Goal: Task Accomplishment & Management: Use online tool/utility

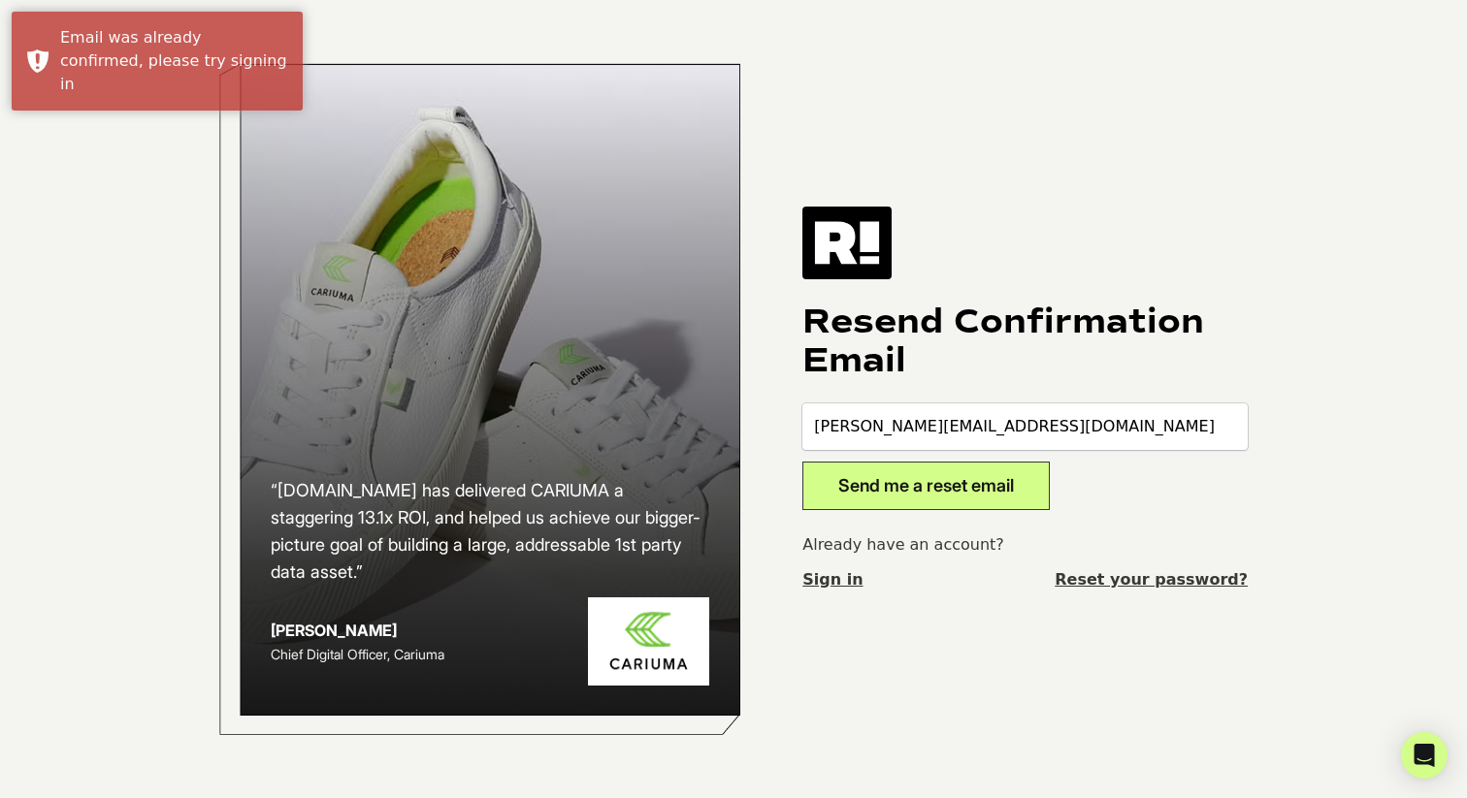
click at [917, 481] on button "Send me a reset email" at bounding box center [925, 486] width 247 height 49
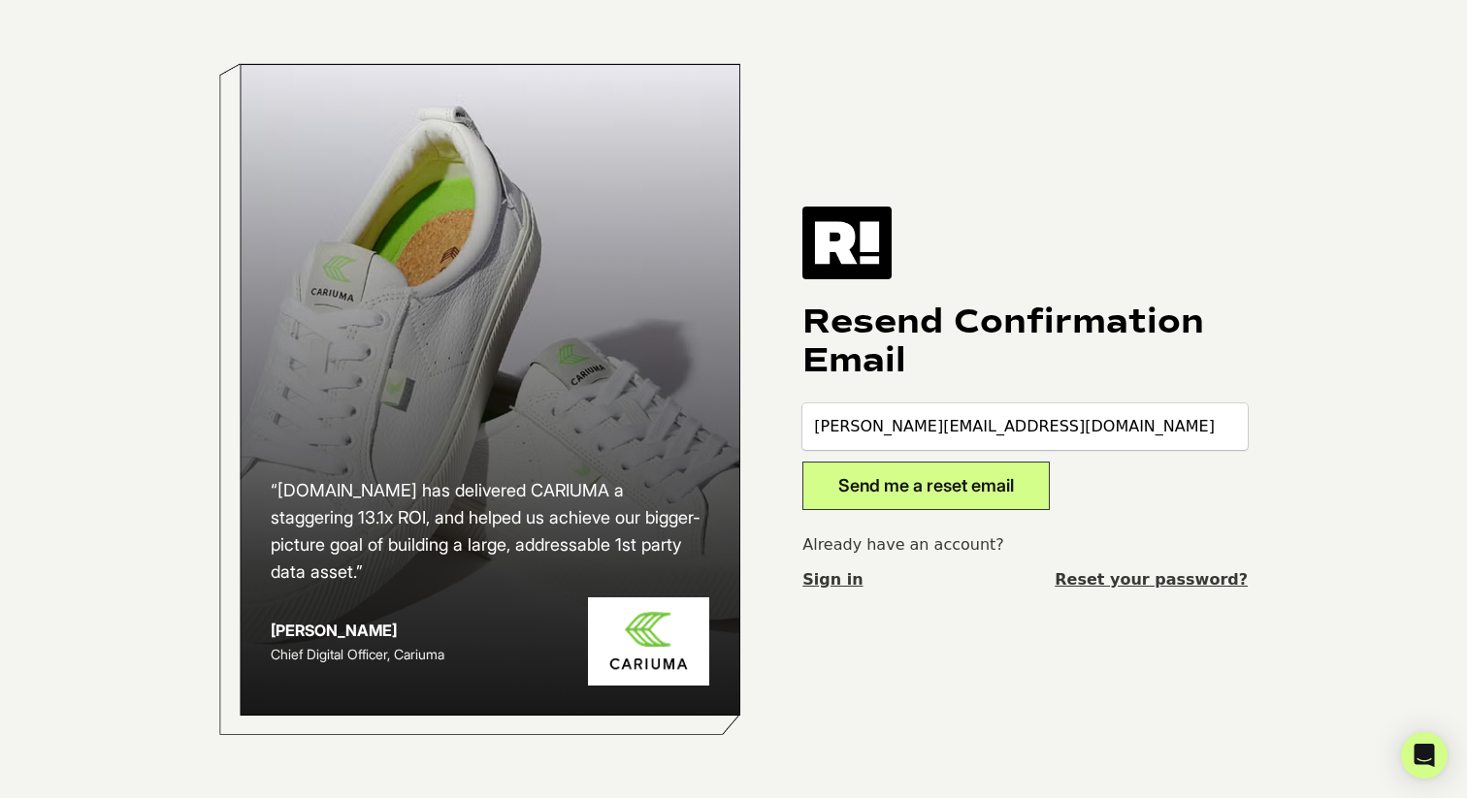
click at [844, 580] on link "Sign in" at bounding box center [832, 579] width 60 height 23
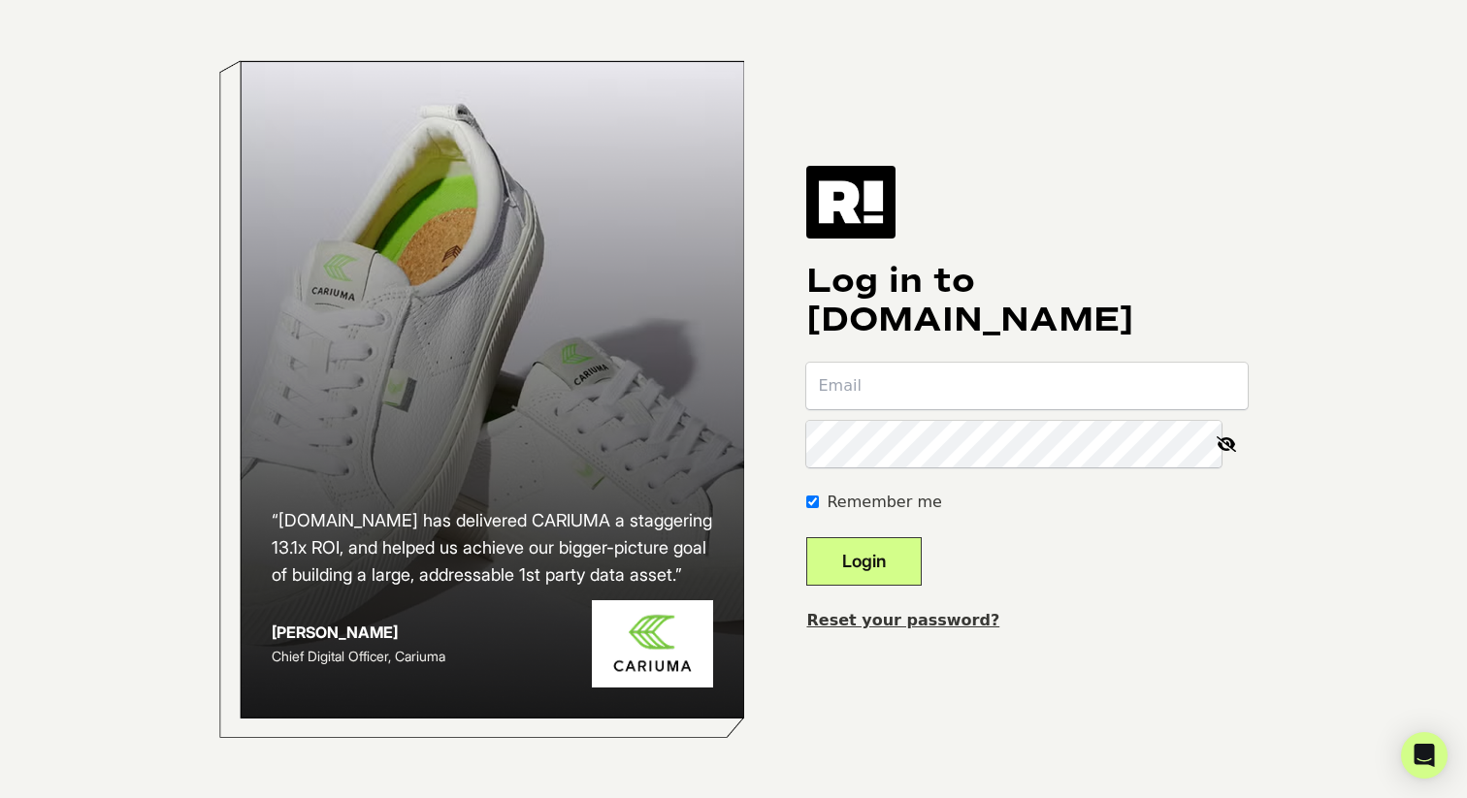
click at [895, 381] on input "email" at bounding box center [1026, 386] width 441 height 47
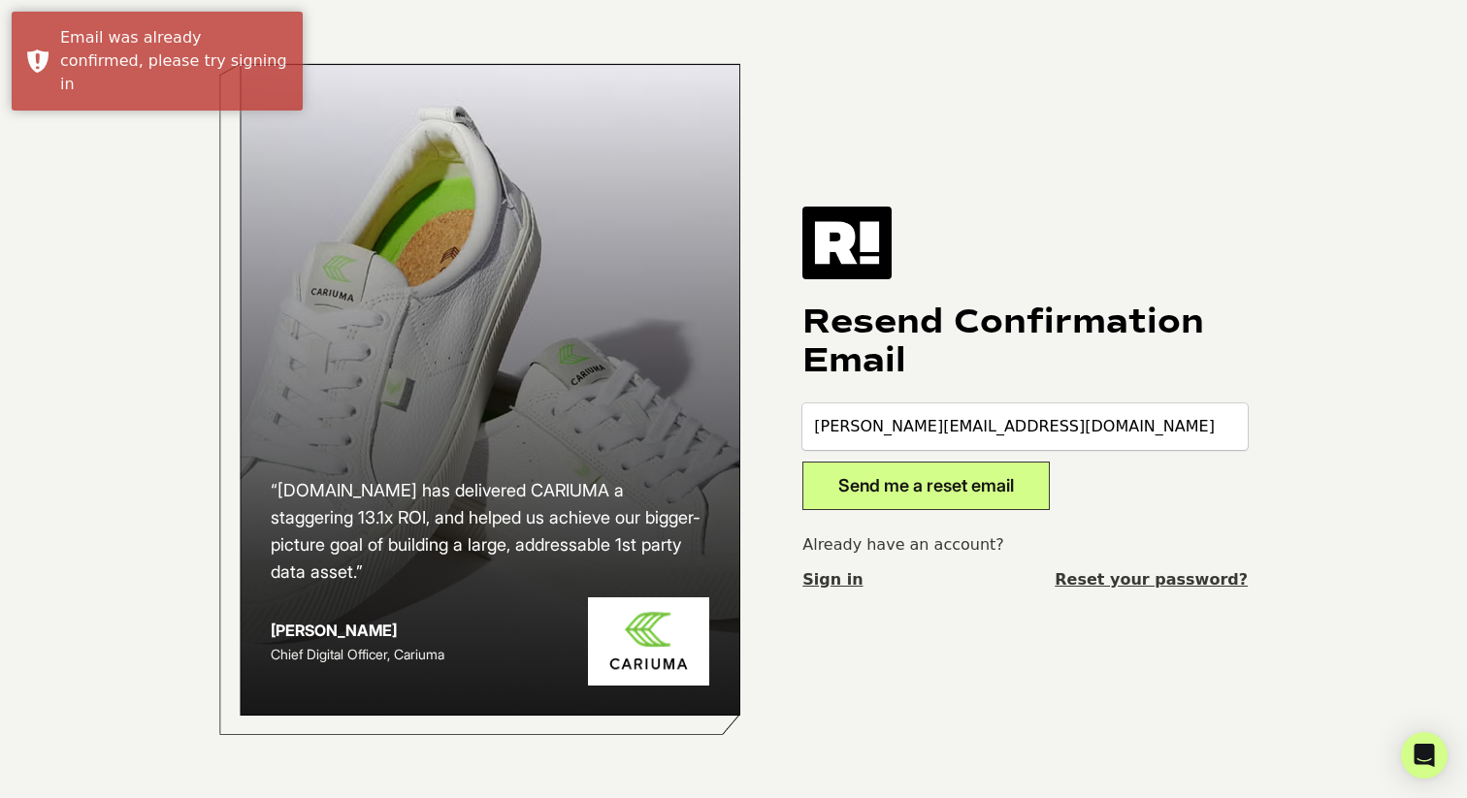
click at [842, 569] on link "Sign in" at bounding box center [832, 579] width 60 height 23
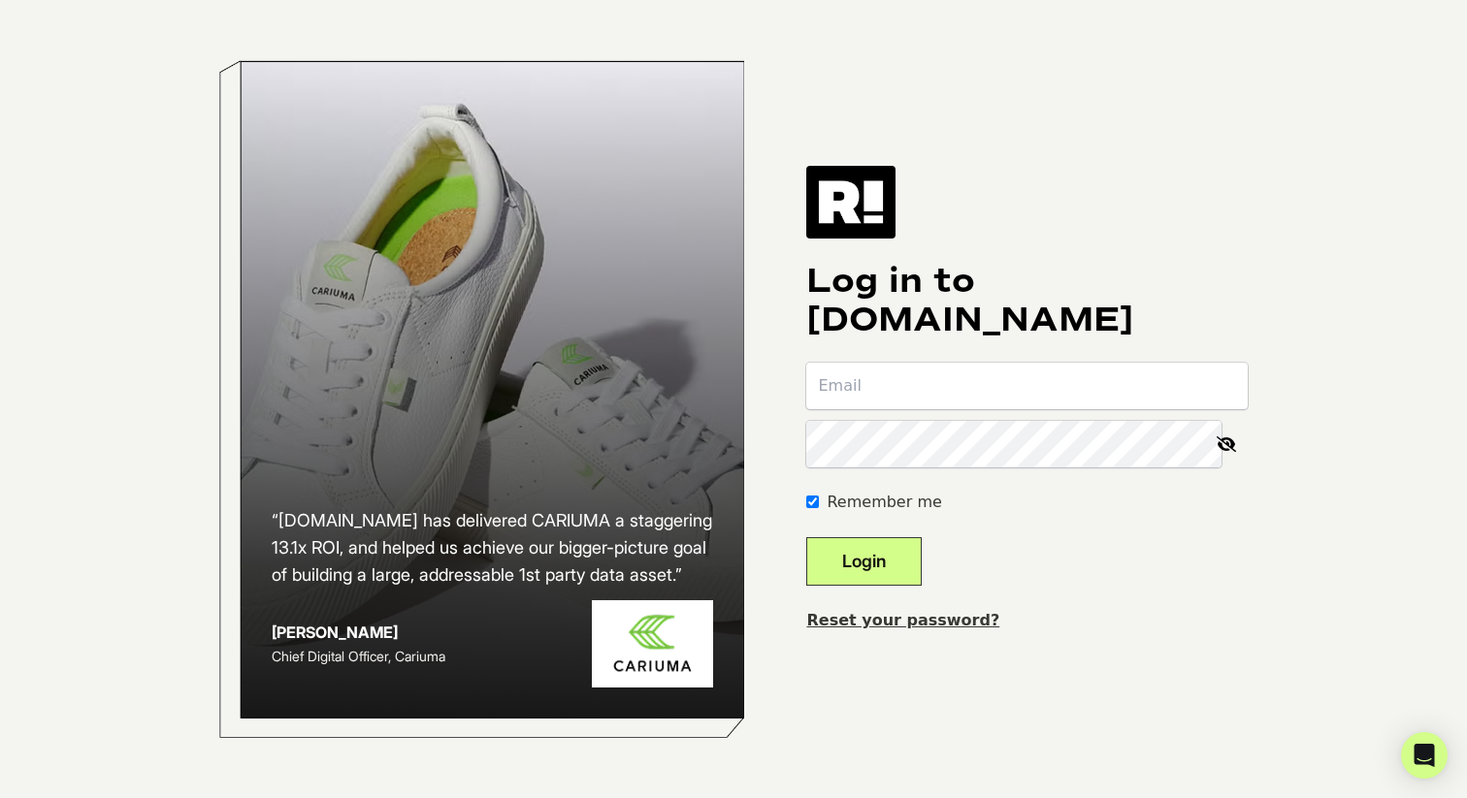
click at [895, 388] on input "email" at bounding box center [1026, 386] width 441 height 47
type input "[PERSON_NAME][EMAIL_ADDRESS][DOMAIN_NAME]"
click at [806, 537] on button "Login" at bounding box center [863, 561] width 115 height 49
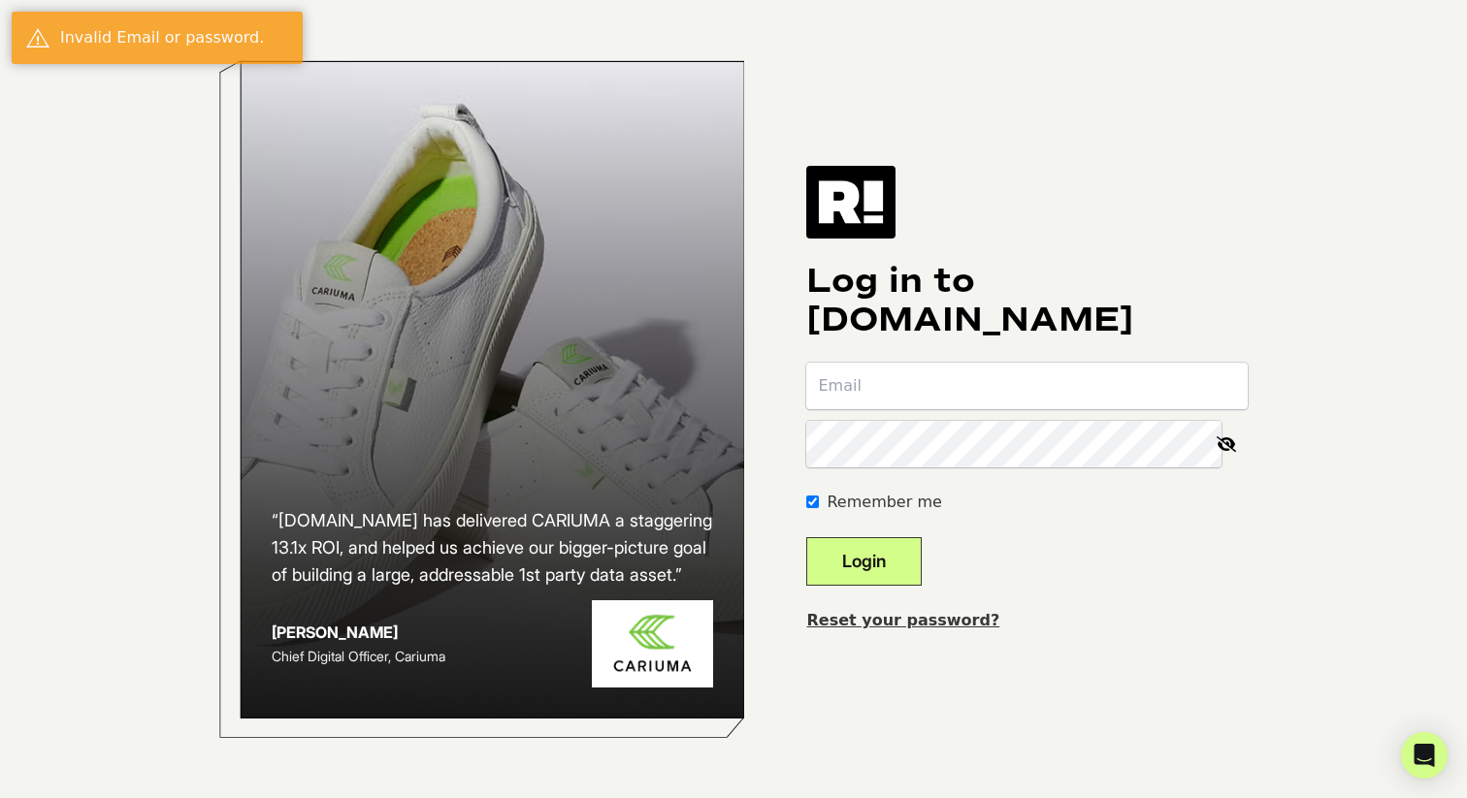
click at [978, 412] on form "Remember me Login" at bounding box center [1026, 474] width 441 height 223
click at [943, 627] on link "Reset your password?" at bounding box center [902, 620] width 193 height 18
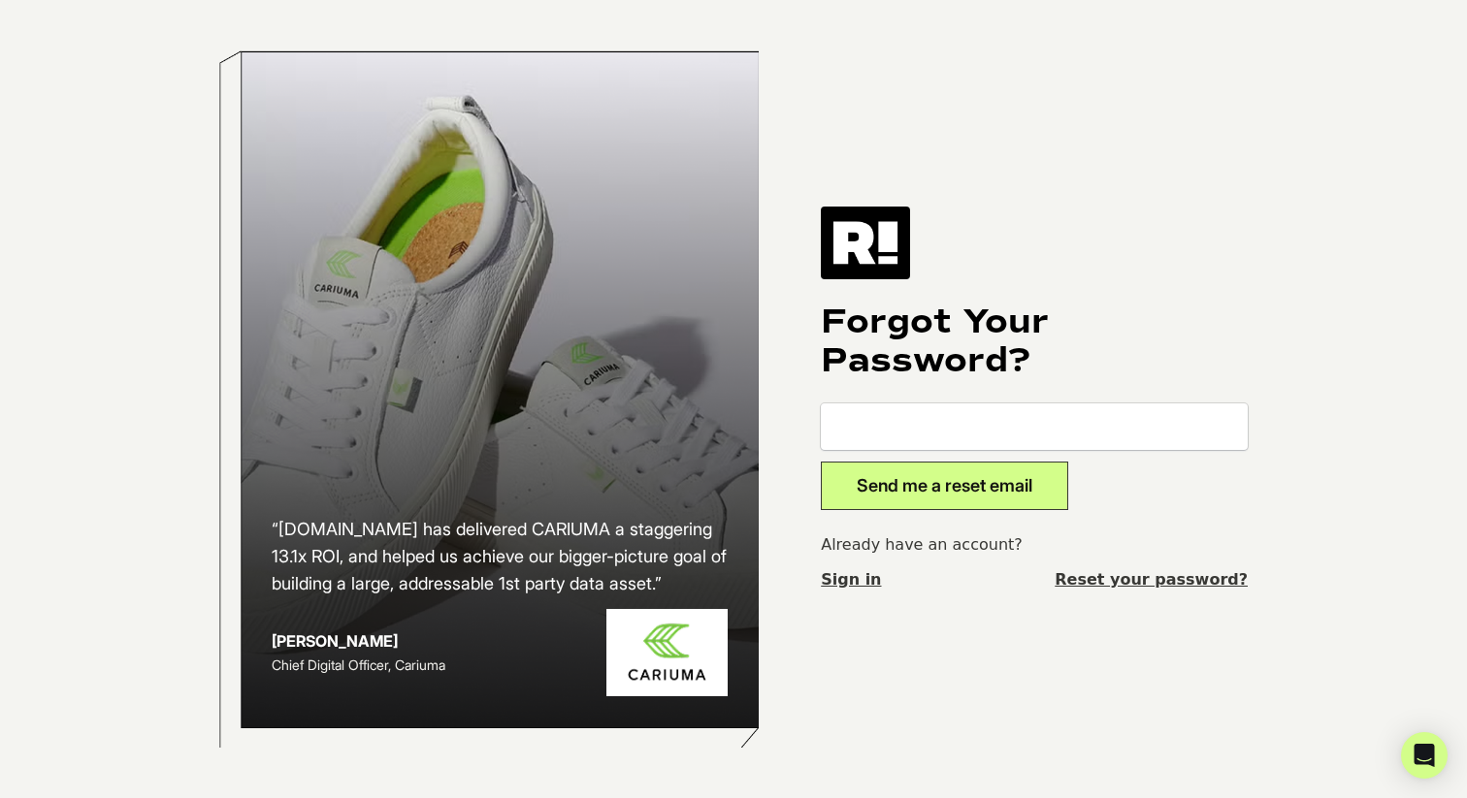
click at [962, 427] on input "email" at bounding box center [1034, 427] width 427 height 47
type input "u"
type input "[PERSON_NAME][EMAIL_ADDRESS][DOMAIN_NAME]"
click at [821, 462] on button "Send me a reset email" at bounding box center [944, 486] width 247 height 49
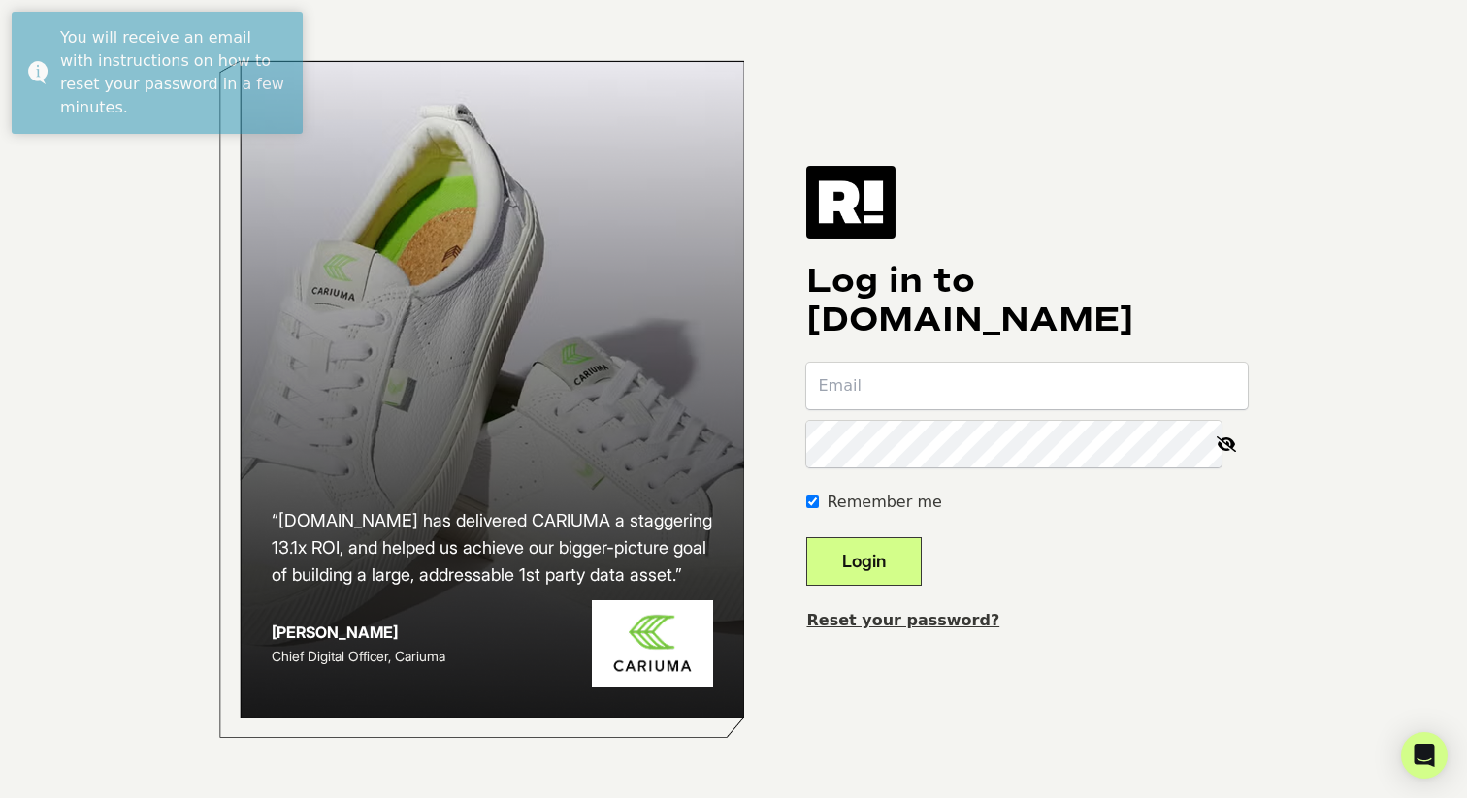
click at [991, 502] on div "Remember me" at bounding box center [1026, 502] width 441 height 23
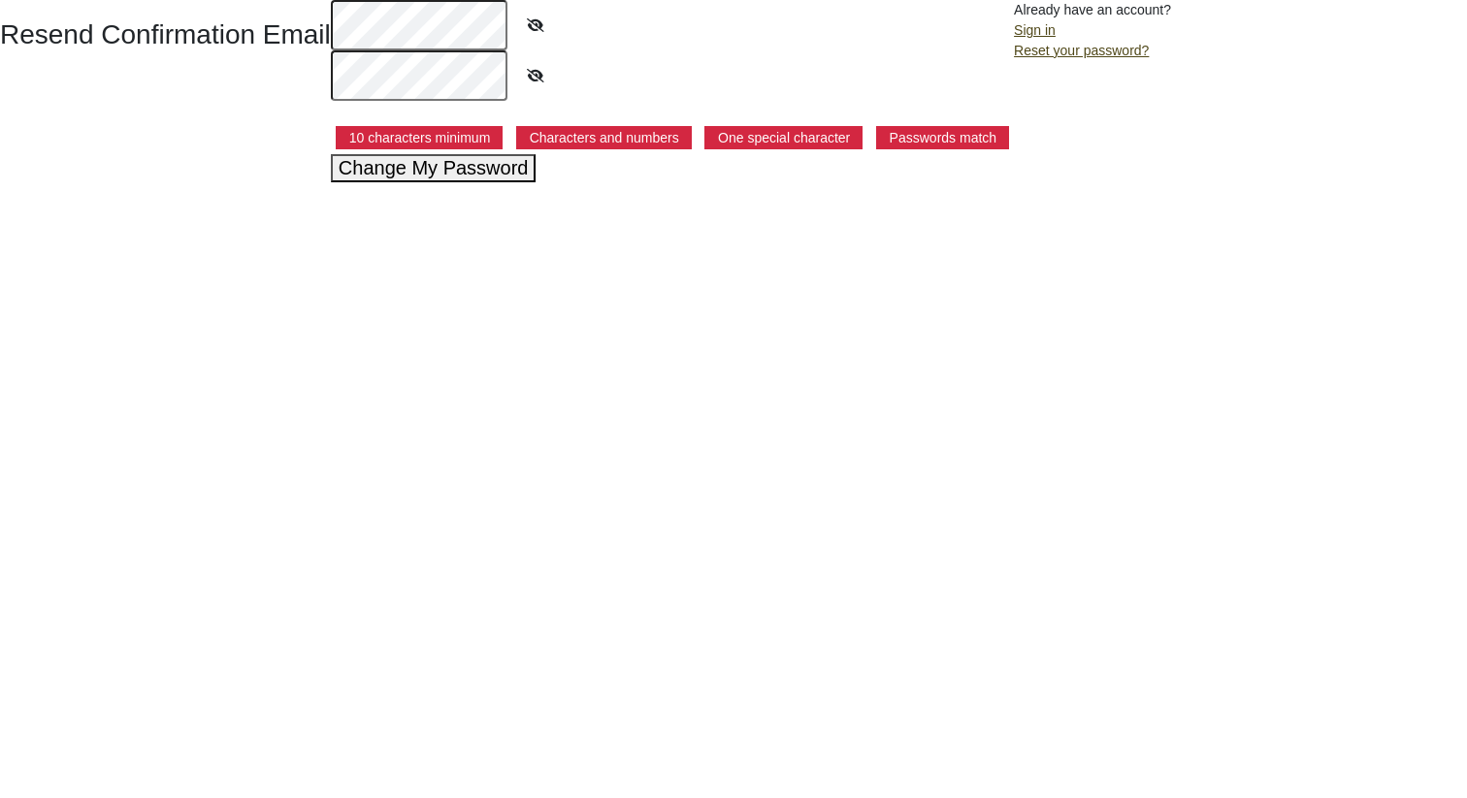
click at [454, 176] on button "Change My Password" at bounding box center [434, 168] width 206 height 28
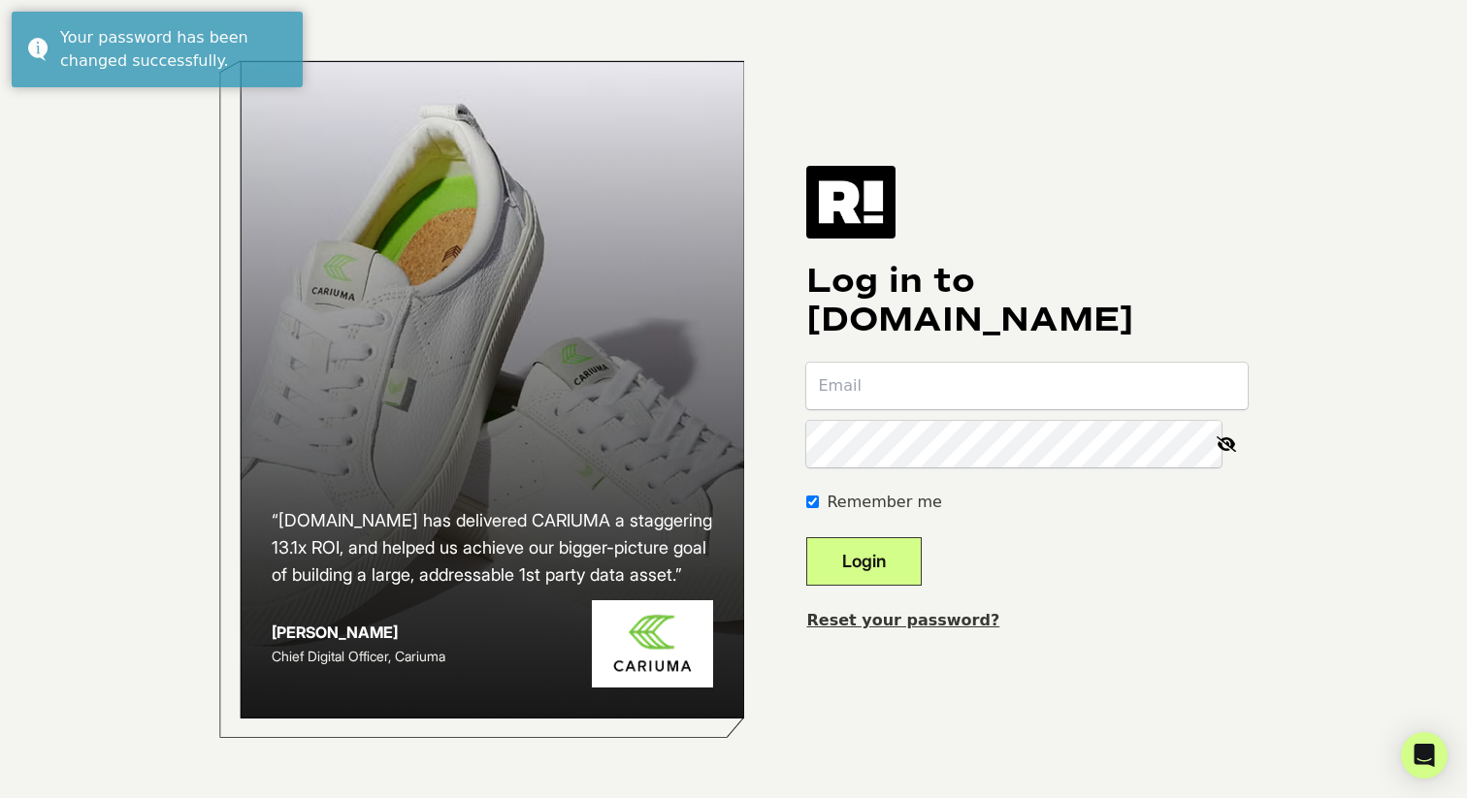
type input "isaac@cymbiotika.com"
click at [900, 563] on button "Login" at bounding box center [863, 561] width 115 height 49
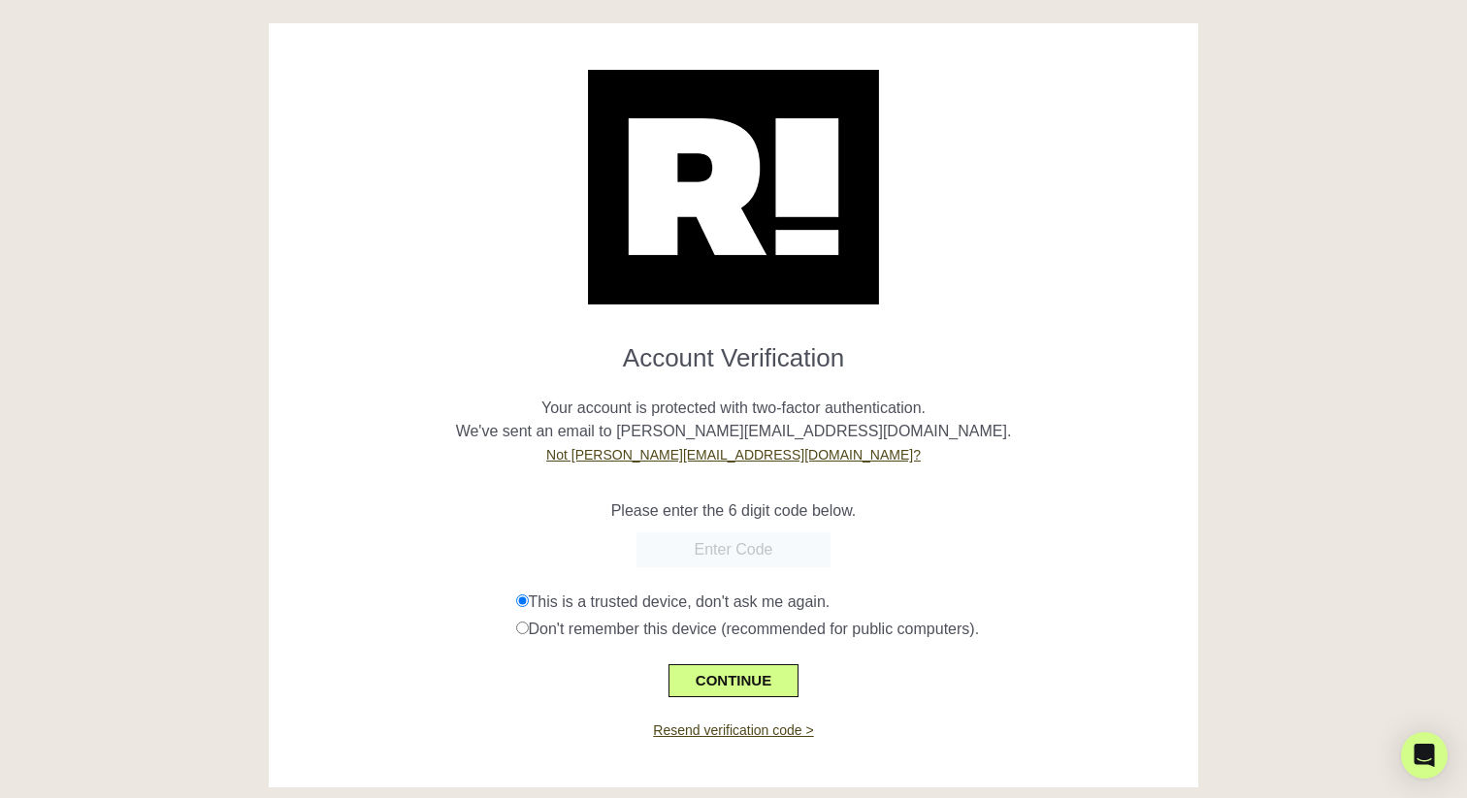
click at [729, 539] on input "text" at bounding box center [733, 550] width 194 height 35
paste input "965853"
type input "965853"
click at [725, 669] on button "CONTINUE" at bounding box center [733, 681] width 130 height 33
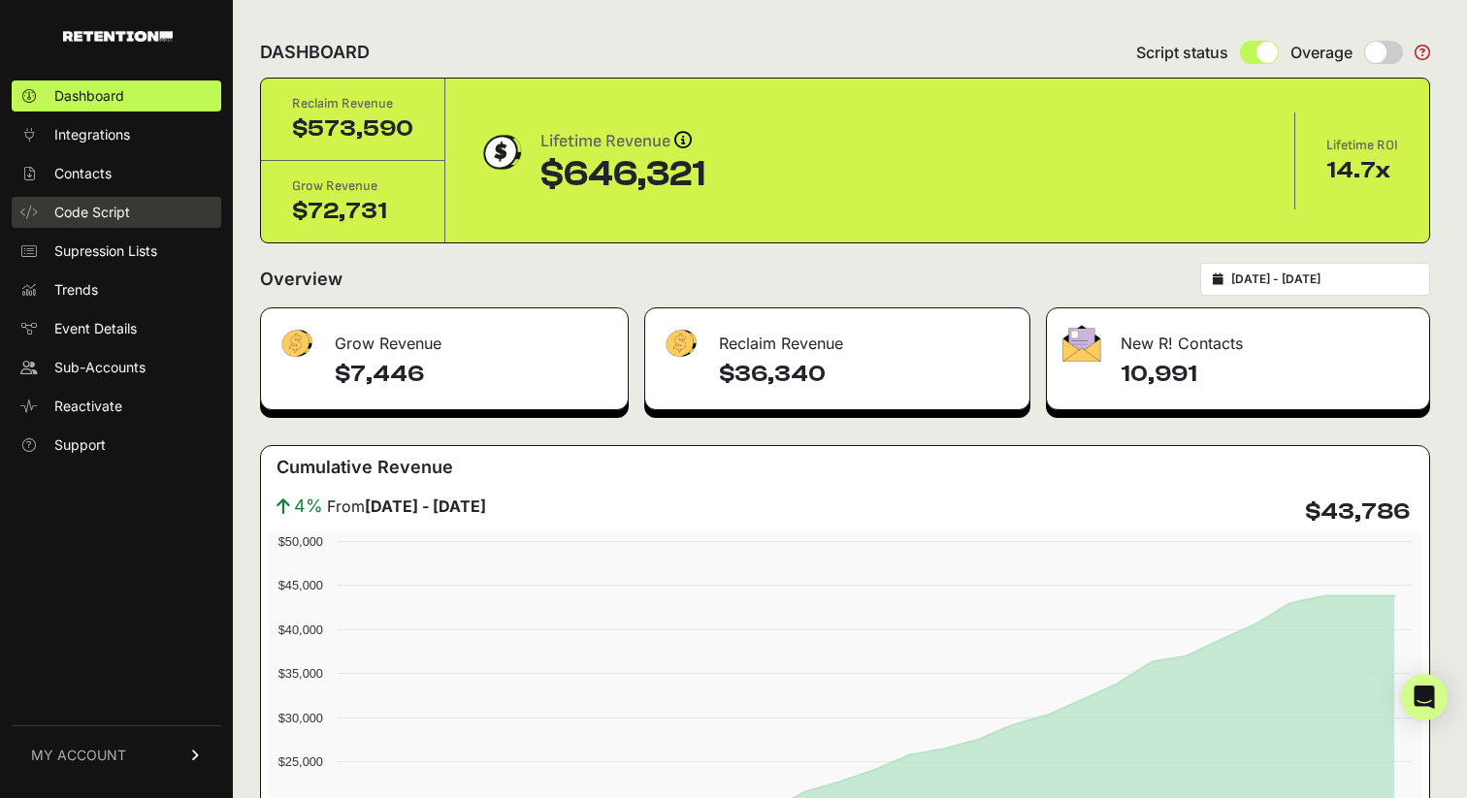
click at [95, 205] on span "Code Script" at bounding box center [92, 212] width 76 height 19
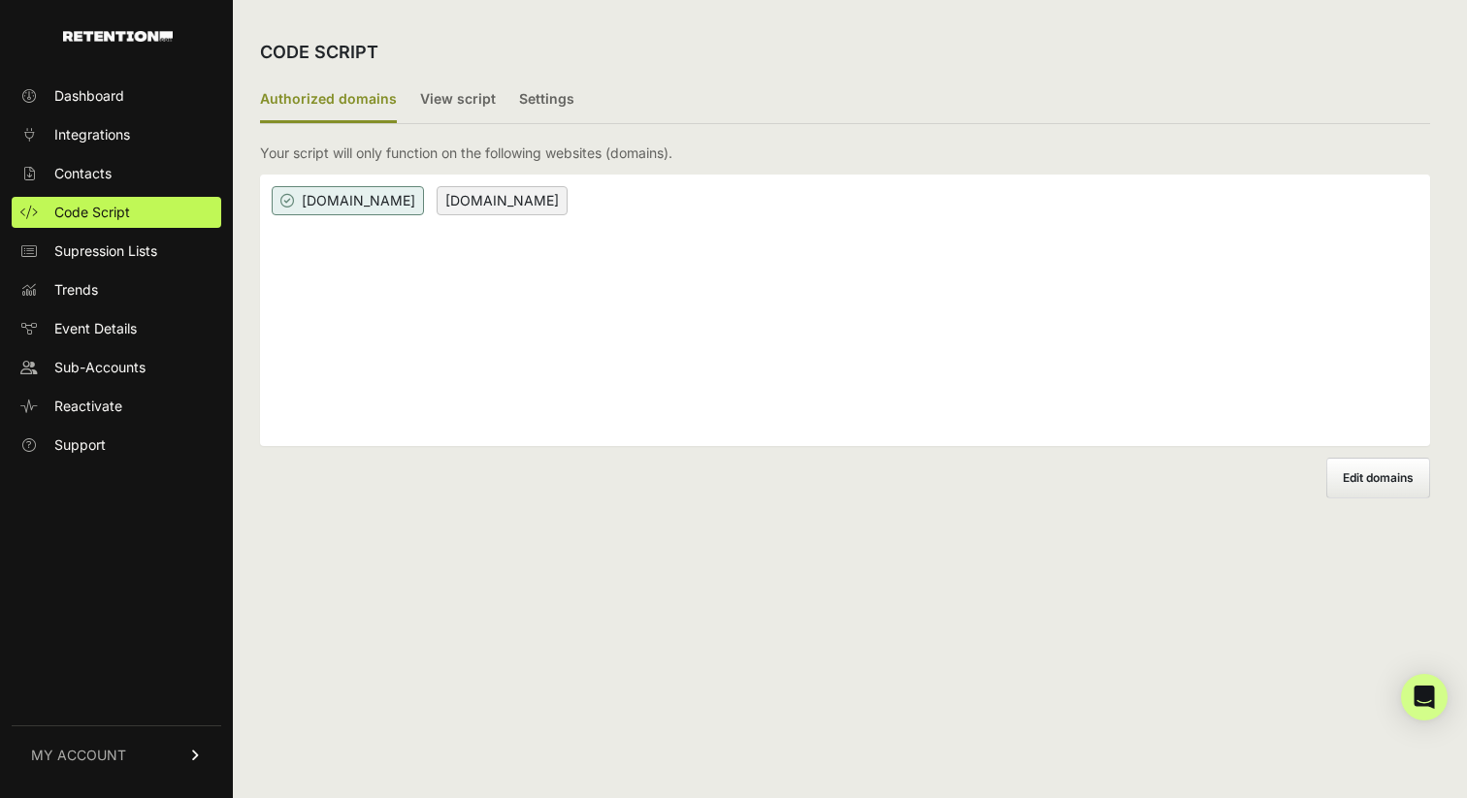
click at [428, 134] on div "Authorized domains View script Settings 2/3 Install script View, install and te…" at bounding box center [845, 288] width 1170 height 421
click at [433, 120] on label "View script" at bounding box center [458, 101] width 76 height 46
click at [0, 0] on input "View script" at bounding box center [0, 0] width 0 height 0
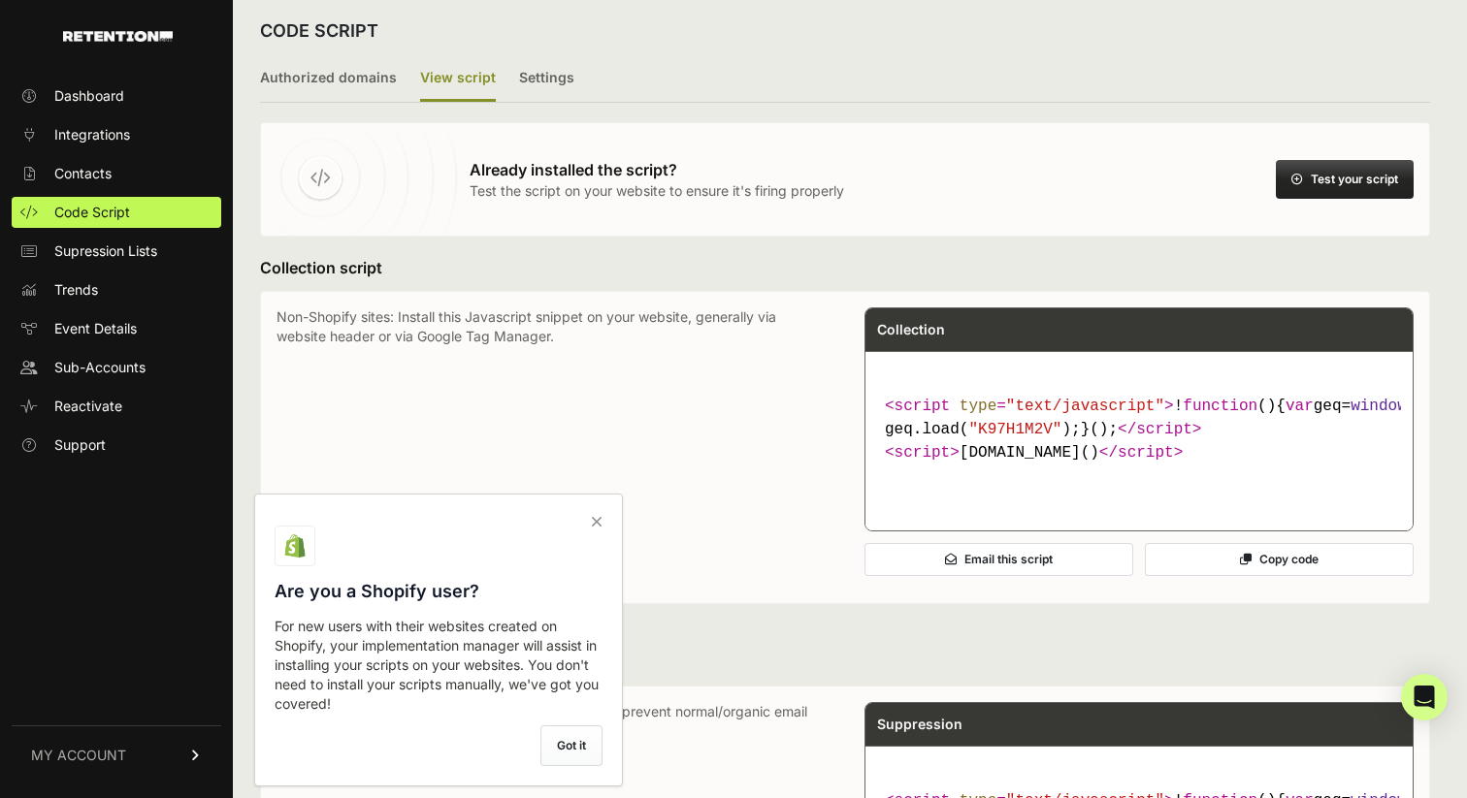
scroll to position [25, 0]
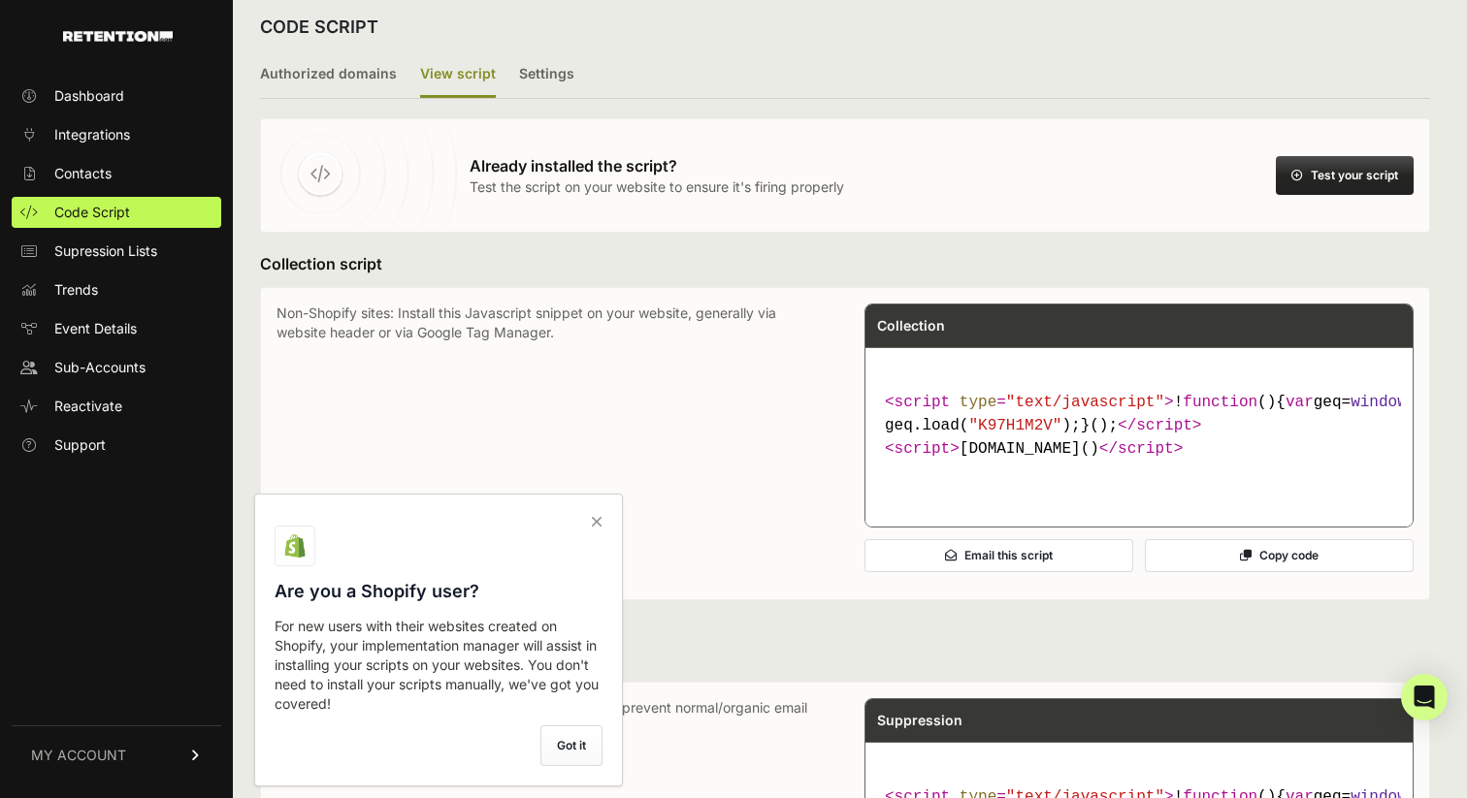
click at [574, 754] on label "Got it" at bounding box center [571, 746] width 62 height 41
click at [0, 0] on input "checkbox" at bounding box center [0, 0] width 0 height 0
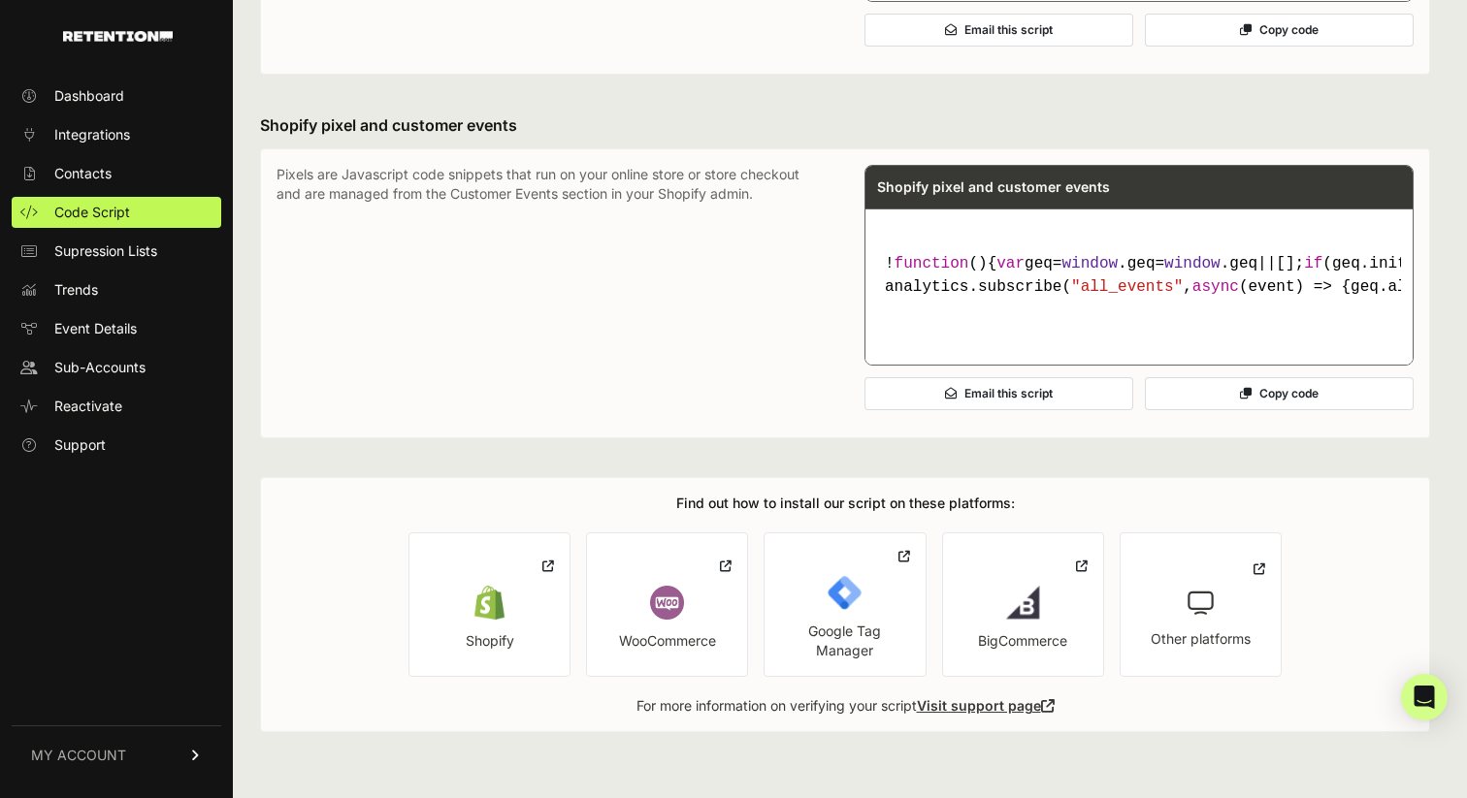
scroll to position [1399, 0]
click at [1241, 400] on icon at bounding box center [1246, 394] width 12 height 12
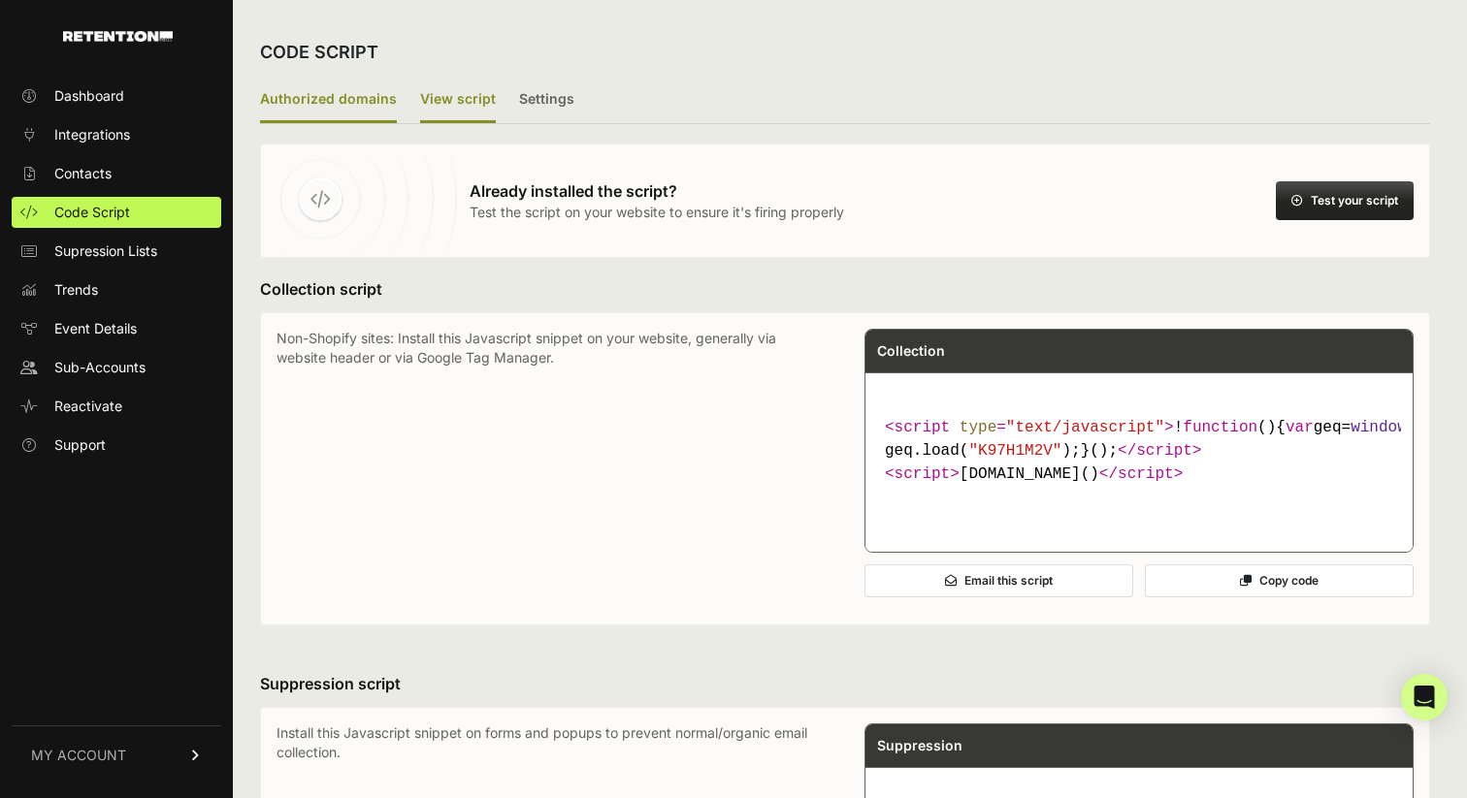
click at [272, 106] on label "Authorized domains" at bounding box center [328, 101] width 137 height 46
click at [0, 0] on input "Authorized domains" at bounding box center [0, 0] width 0 height 0
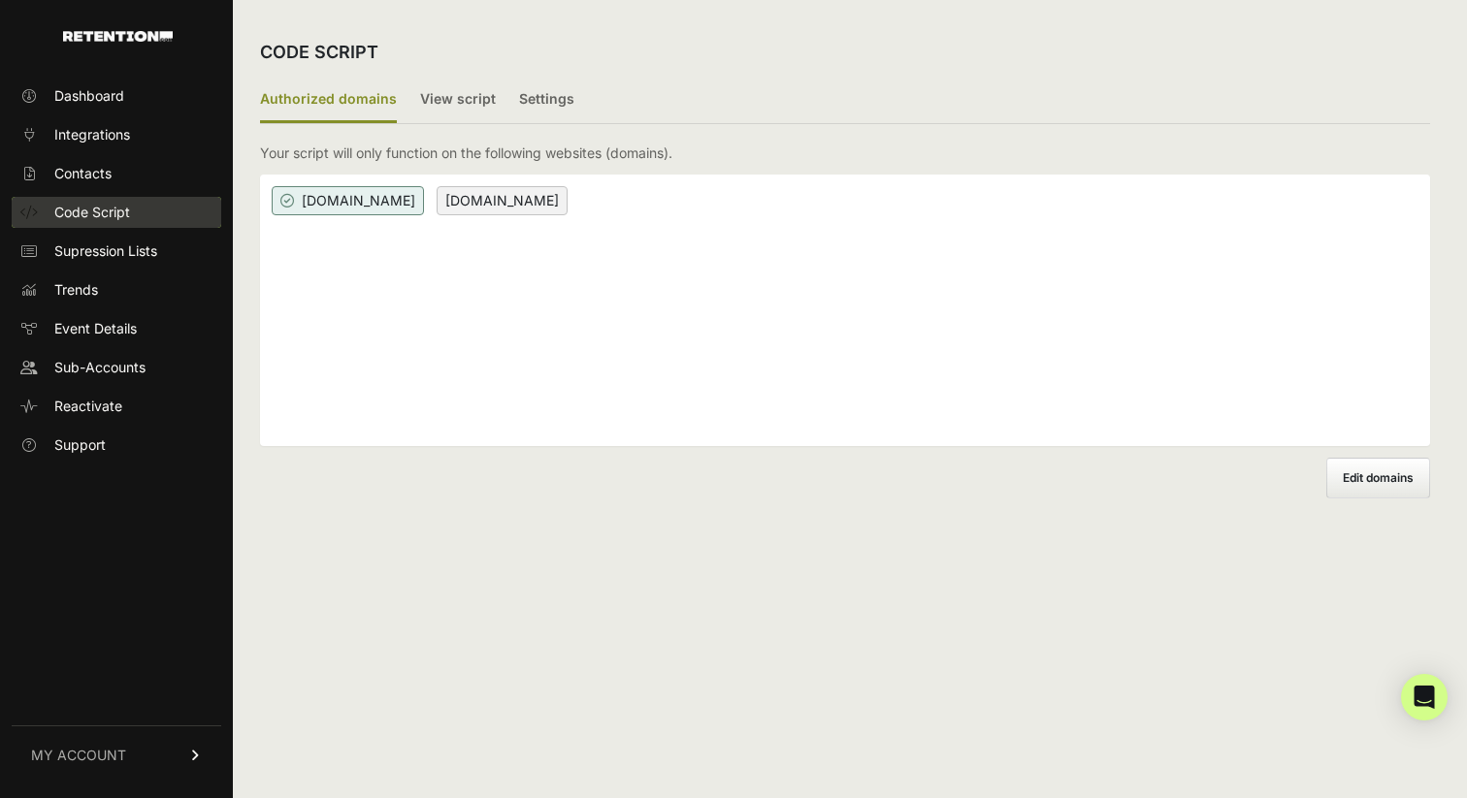
click at [114, 207] on span "Code Script" at bounding box center [92, 212] width 76 height 19
click at [459, 202] on span "www.cymbiotika.com" at bounding box center [502, 200] width 131 height 29
click at [354, 195] on span "cymbiotika.com" at bounding box center [348, 200] width 152 height 29
click at [460, 103] on label "View script" at bounding box center [458, 101] width 76 height 46
click at [0, 0] on input "View script" at bounding box center [0, 0] width 0 height 0
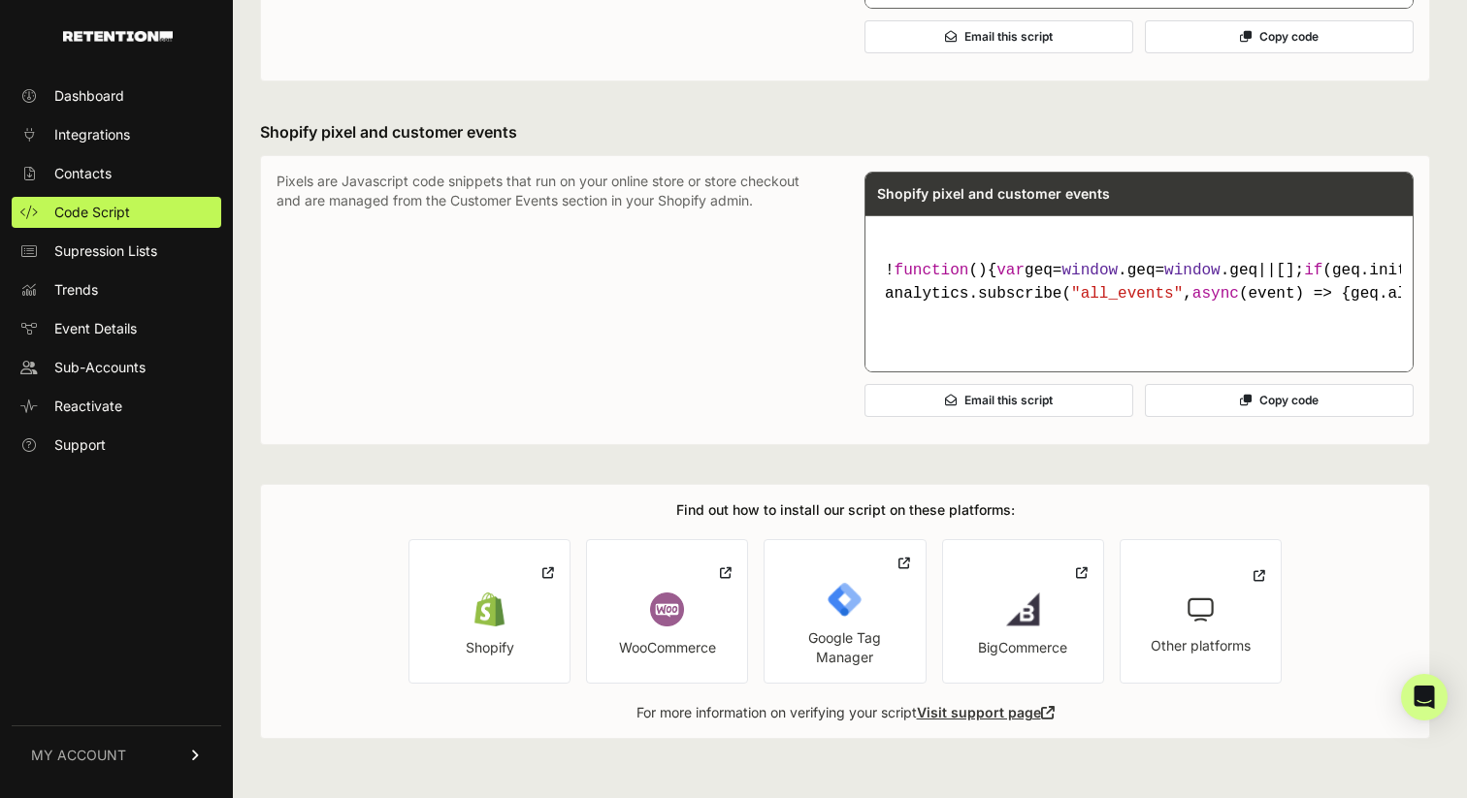
scroll to position [1318, 0]
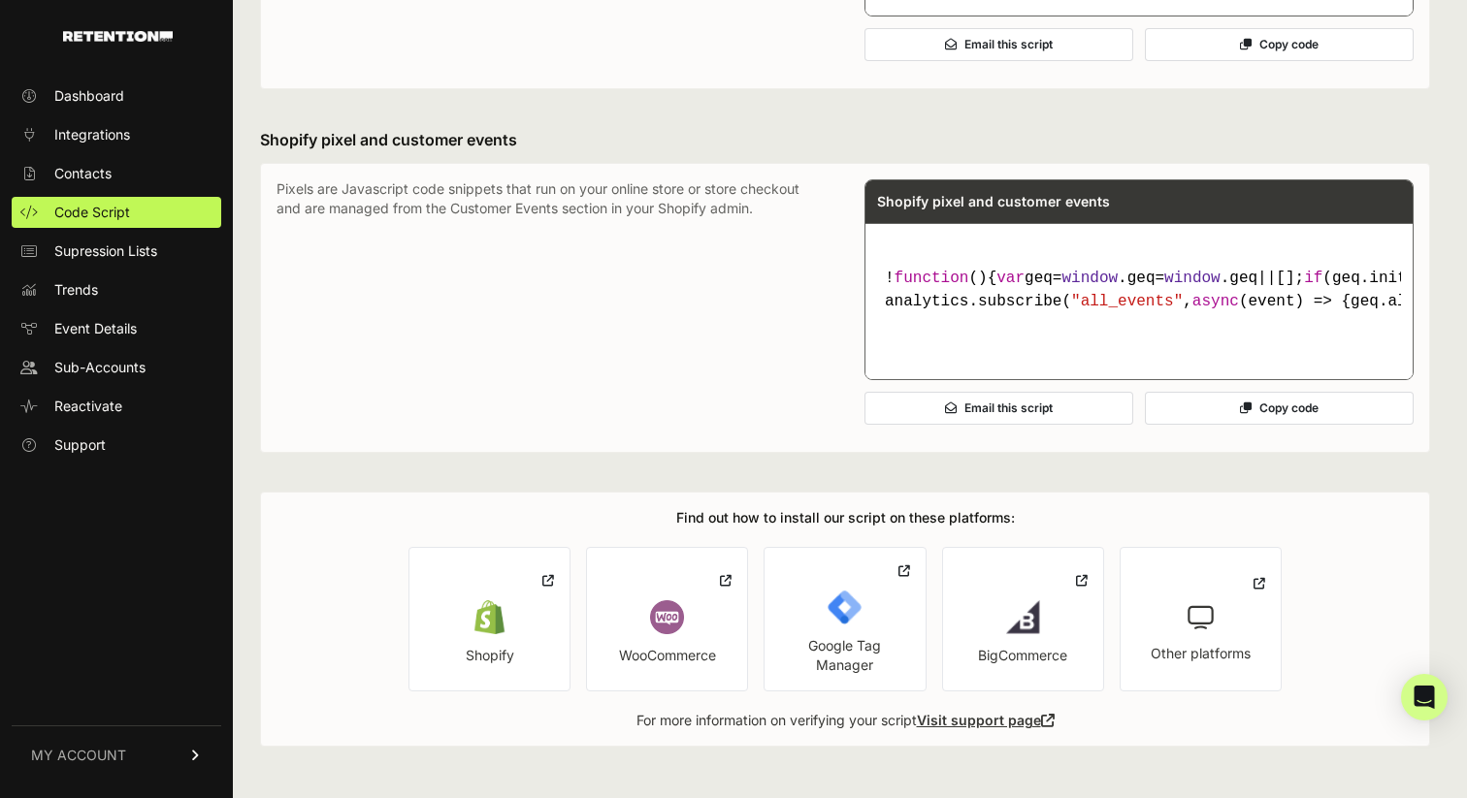
click at [1247, 414] on icon at bounding box center [1246, 409] width 12 height 12
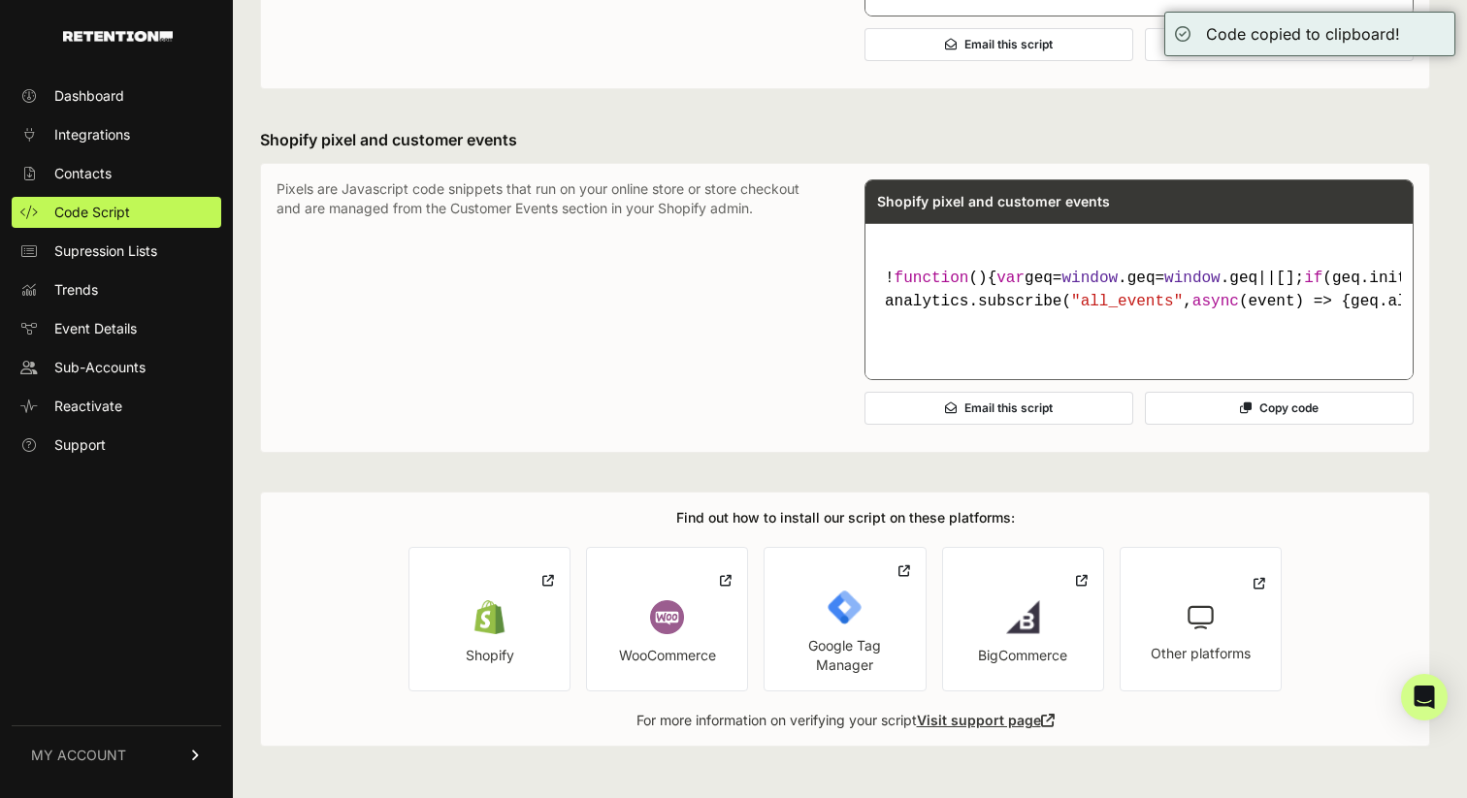
click at [1272, 425] on button "Copy code" at bounding box center [1279, 408] width 269 height 33
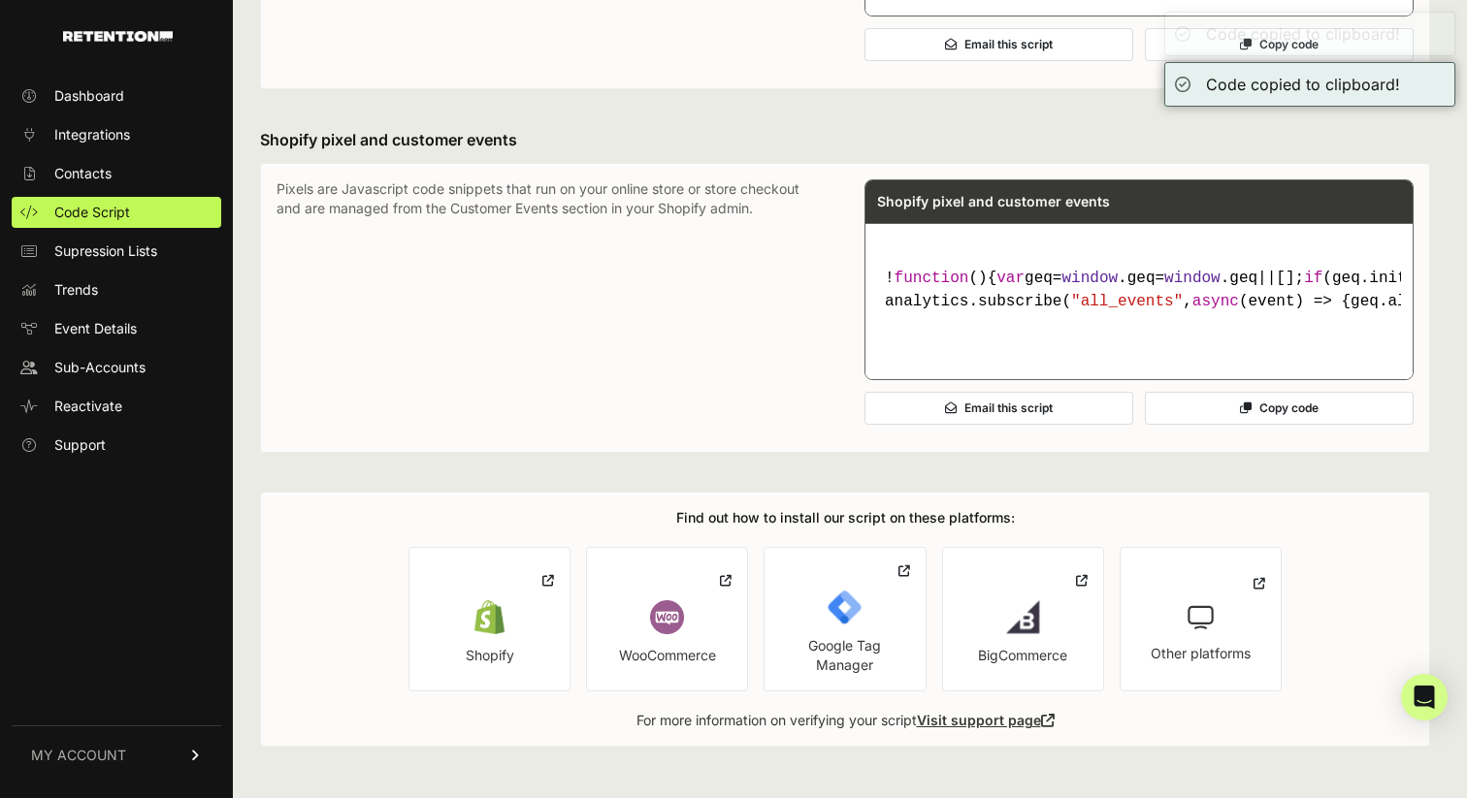
click at [1272, 425] on button "Copy code" at bounding box center [1279, 408] width 269 height 33
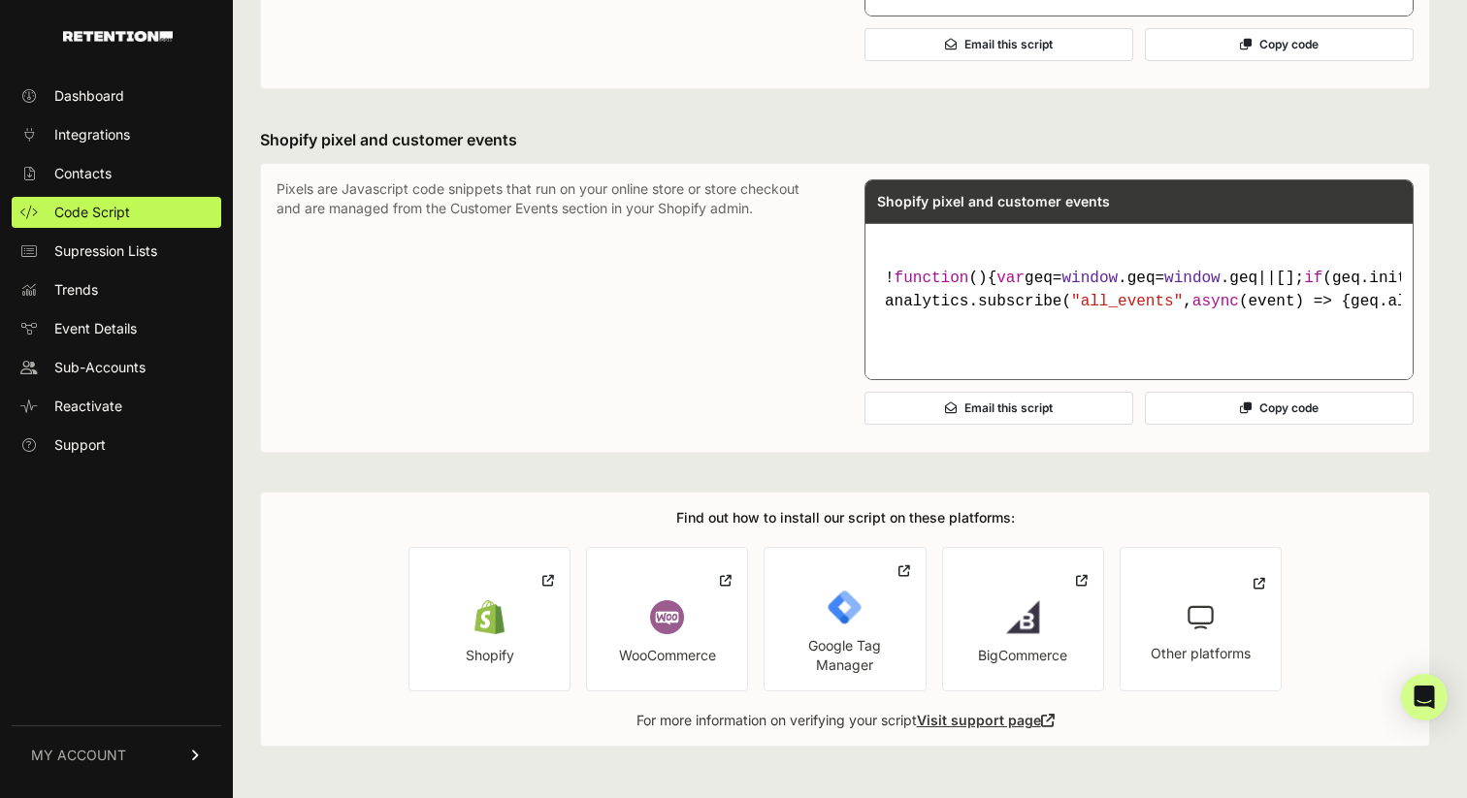
scroll to position [0, 0]
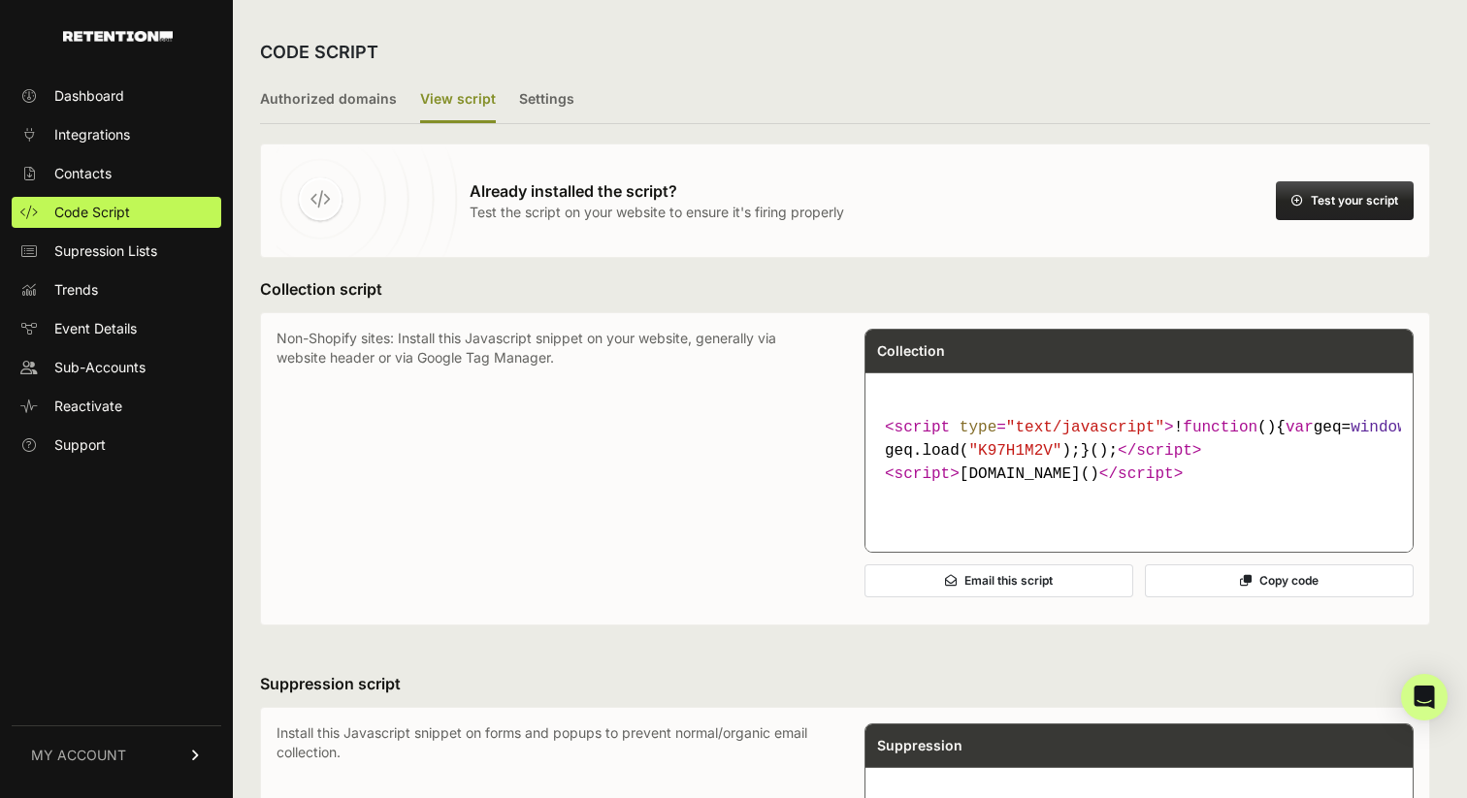
click at [1349, 206] on button "Test your script" at bounding box center [1345, 200] width 138 height 39
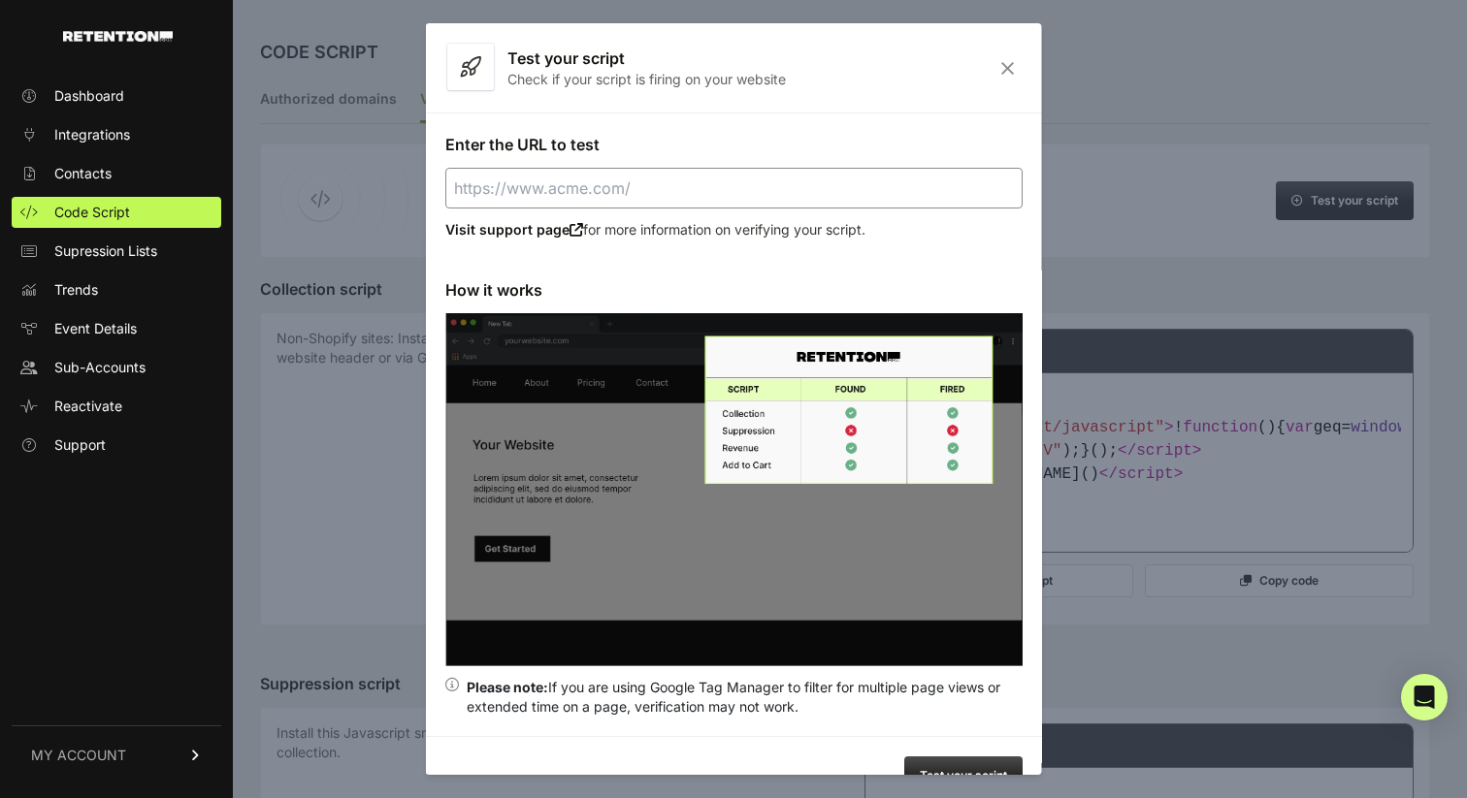
click at [627, 190] on input "Enter the URL to test" at bounding box center [733, 188] width 577 height 41
paste input "https://cymbiotika.com/"
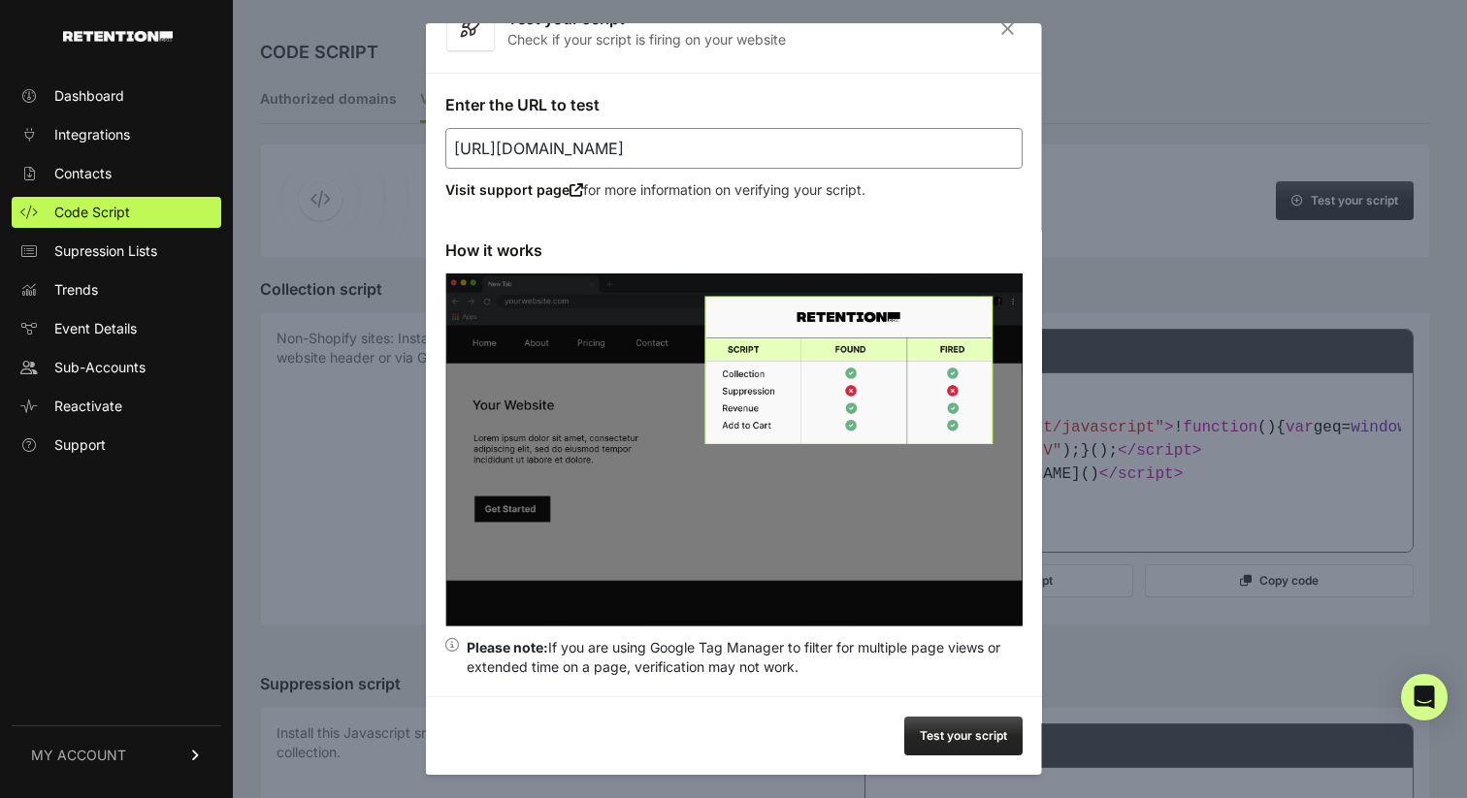
type input "https://cymbiotika.com/"
click at [950, 735] on button "Test your script" at bounding box center [963, 736] width 118 height 39
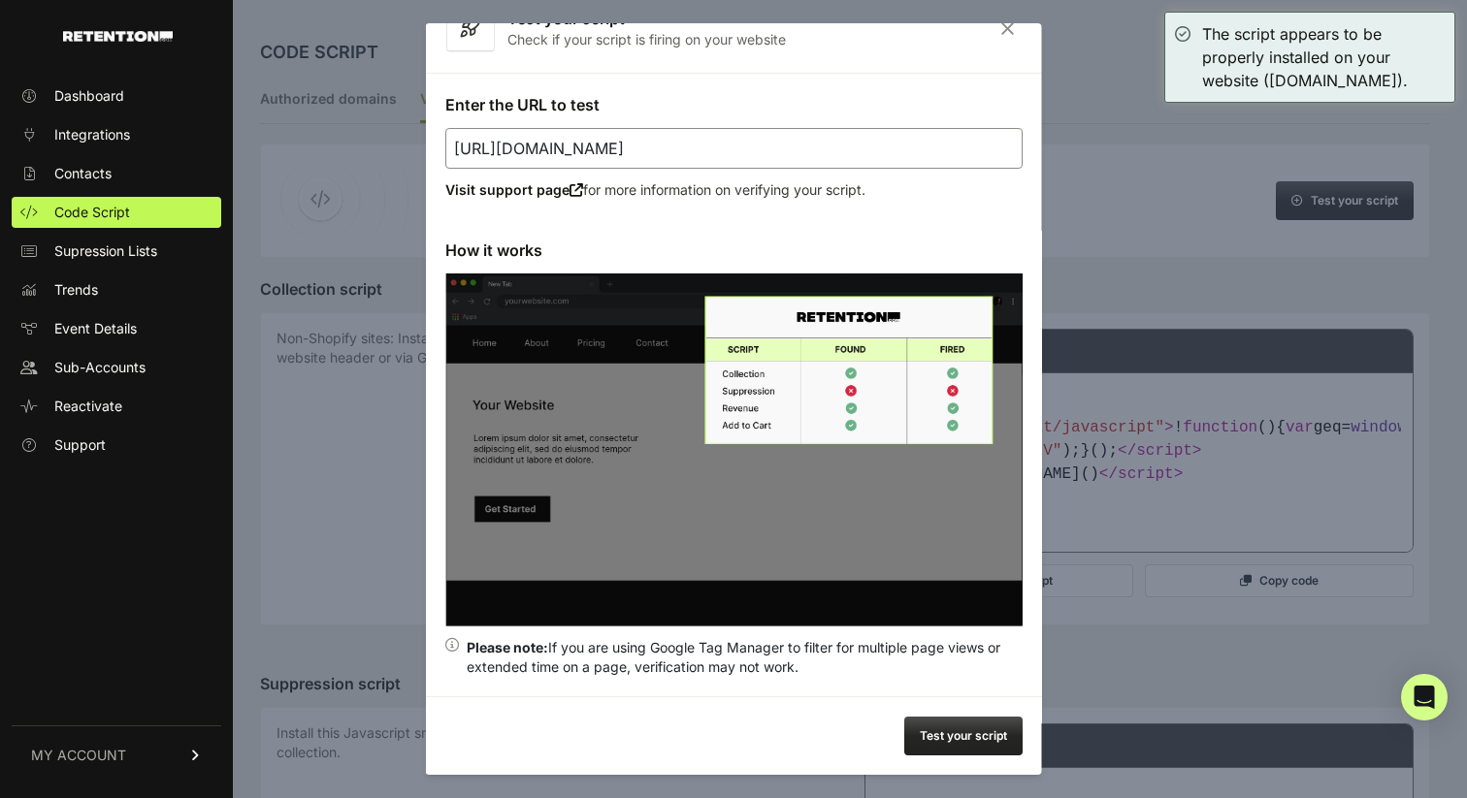
click at [968, 721] on button "Test your script" at bounding box center [963, 736] width 118 height 39
click at [416, 268] on div at bounding box center [733, 399] width 1467 height 798
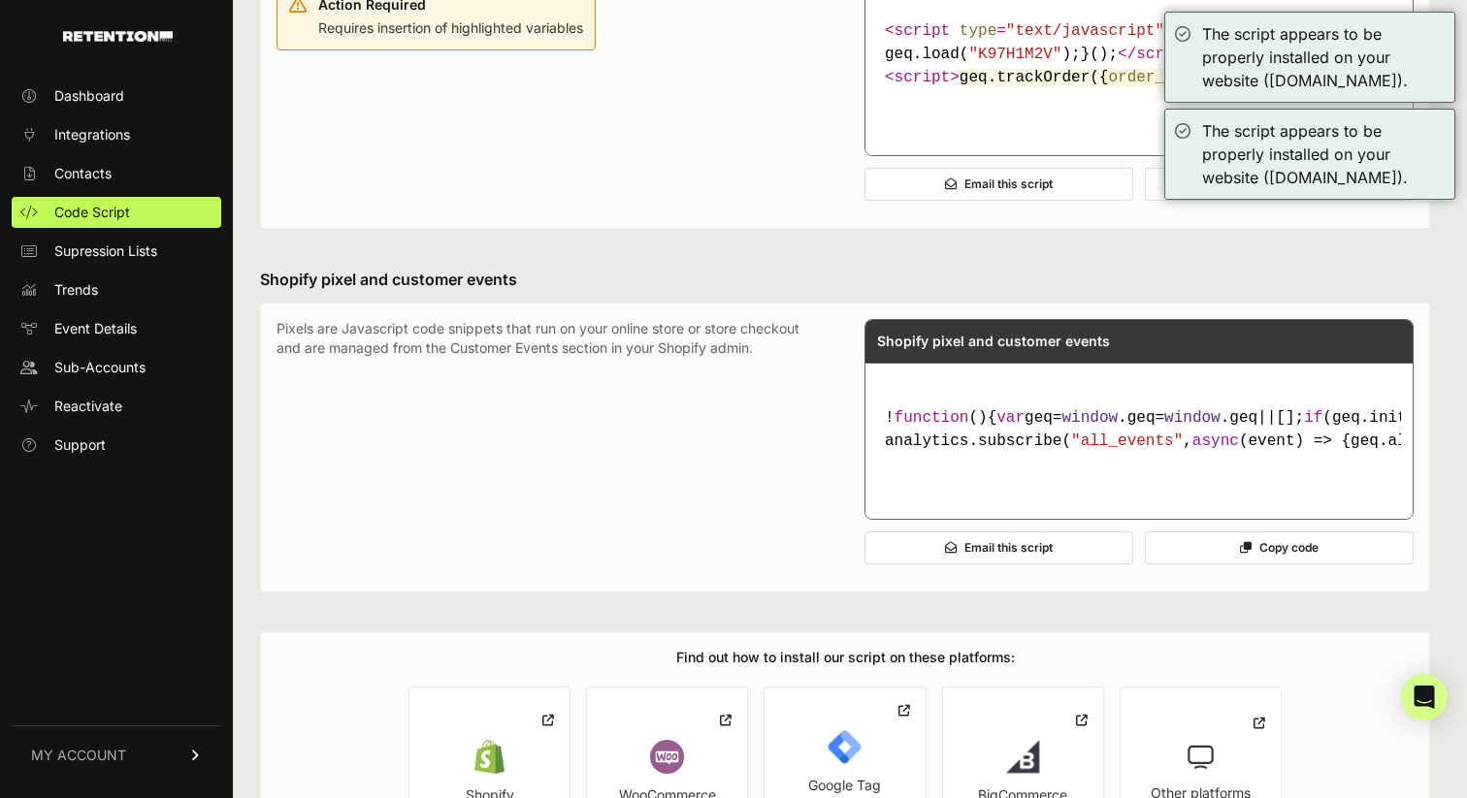
scroll to position [1431, 0]
